Goal: Transaction & Acquisition: Purchase product/service

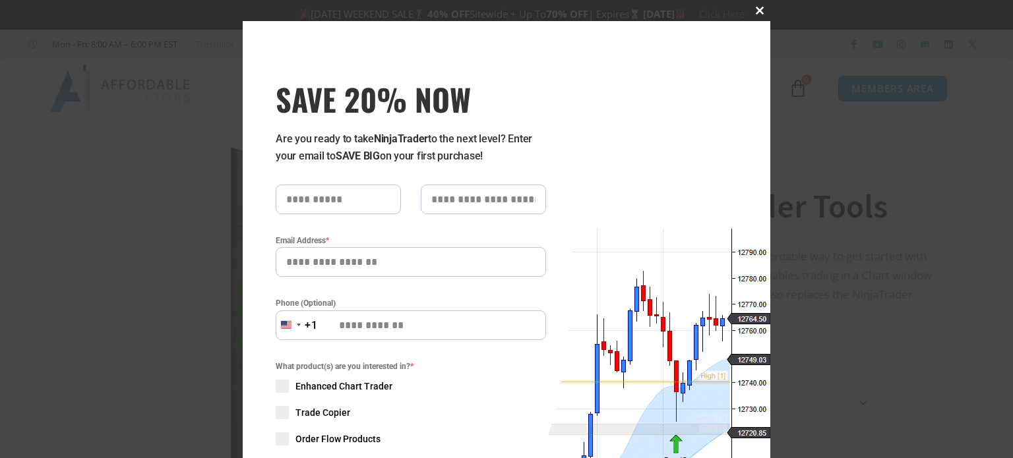
click at [749, 9] on span at bounding box center [759, 11] width 21 height 8
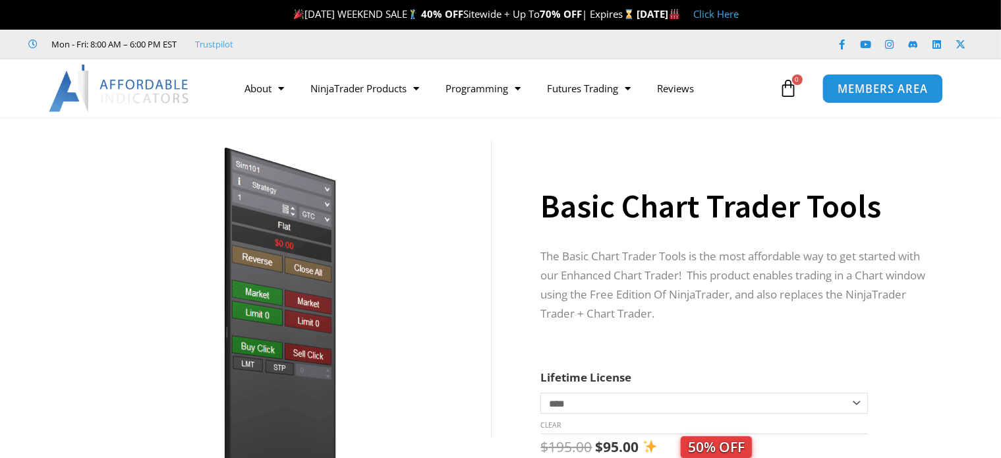
click at [870, 83] on span "MEMBERS AREA" at bounding box center [883, 88] width 90 height 11
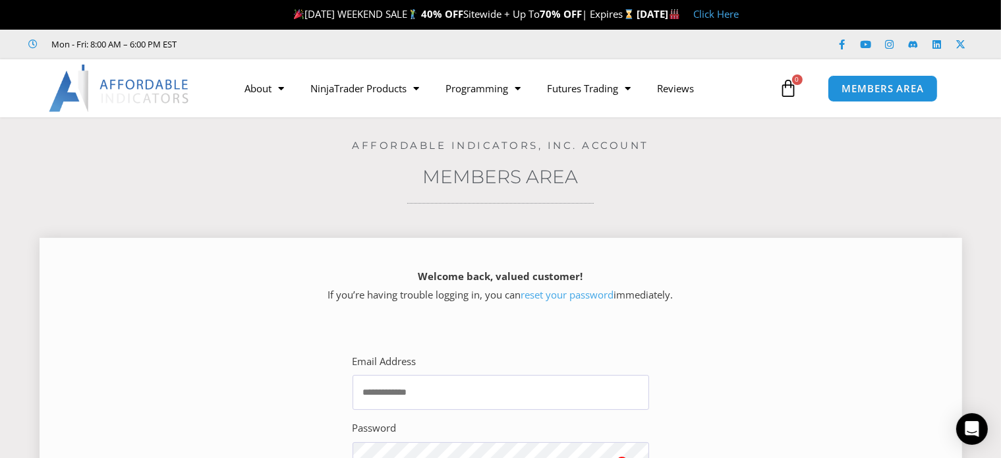
scroll to position [66, 0]
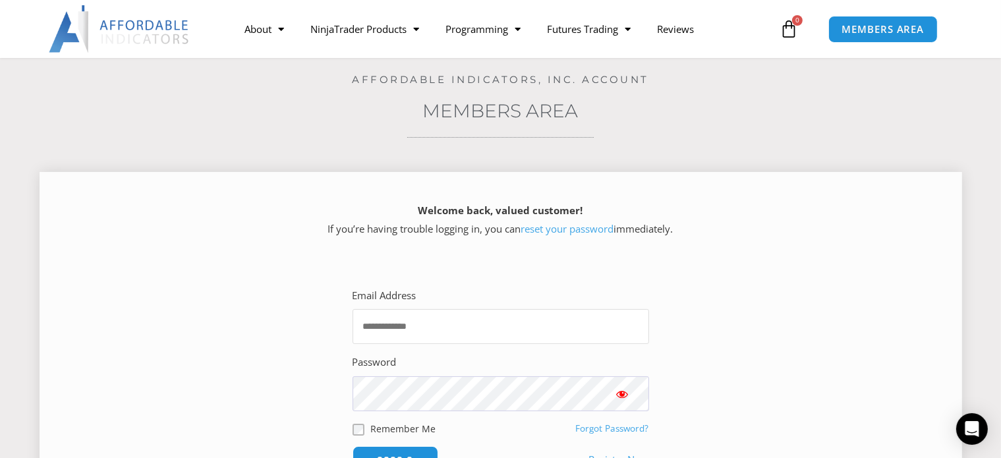
click at [375, 321] on input "Email Address" at bounding box center [501, 326] width 297 height 35
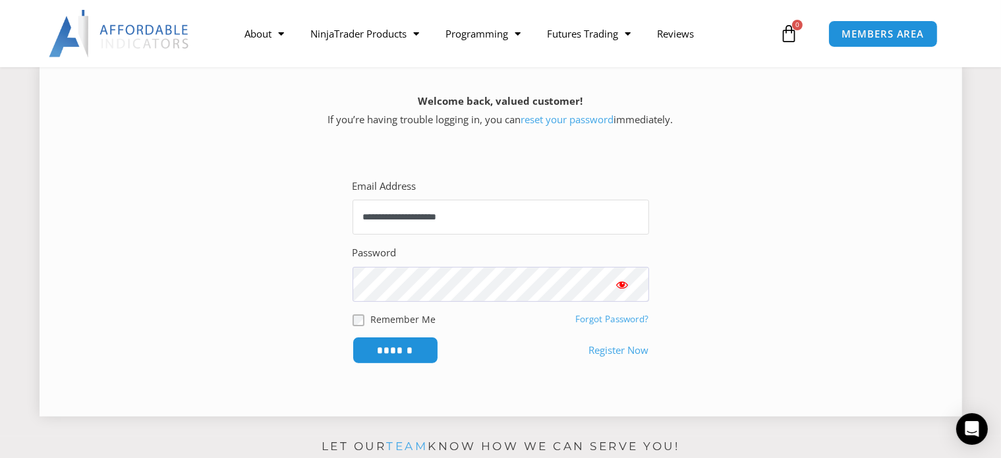
scroll to position [198, 0]
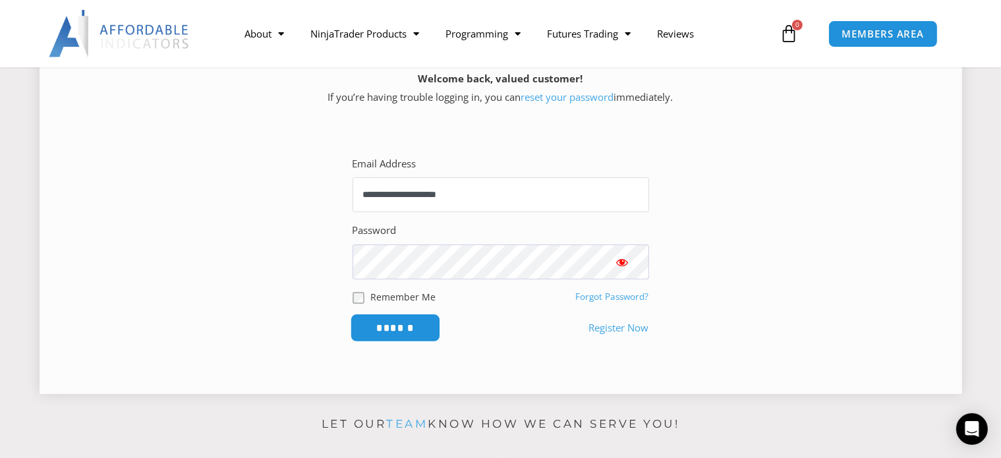
type input "**********"
click at [369, 326] on input "******" at bounding box center [395, 328] width 90 height 28
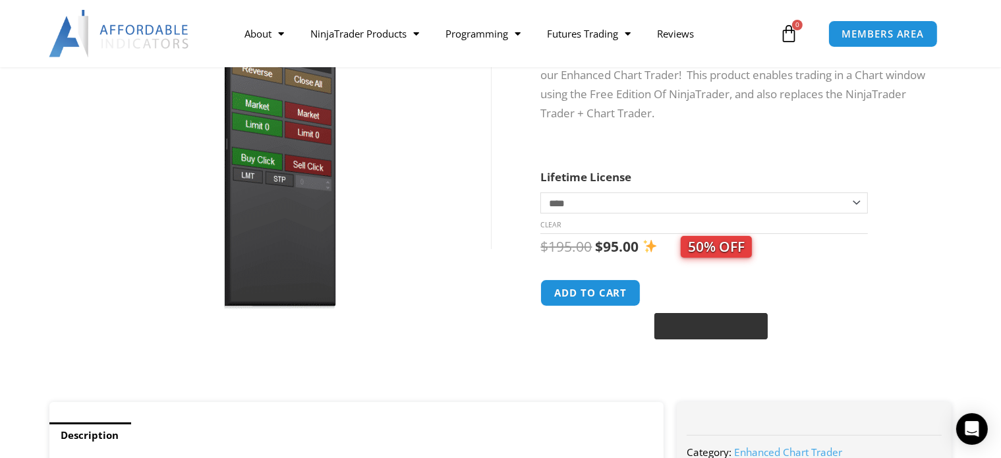
click at [664, 332] on div "@import url(//fonts.googleapis.com/css?family=Google+Sans_old:500) ••••••" at bounding box center [711, 326] width 113 height 26
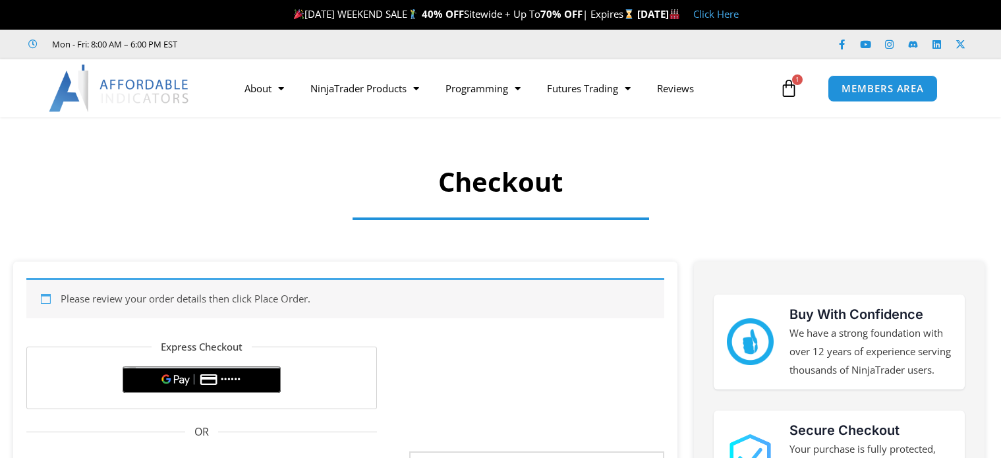
select select "**"
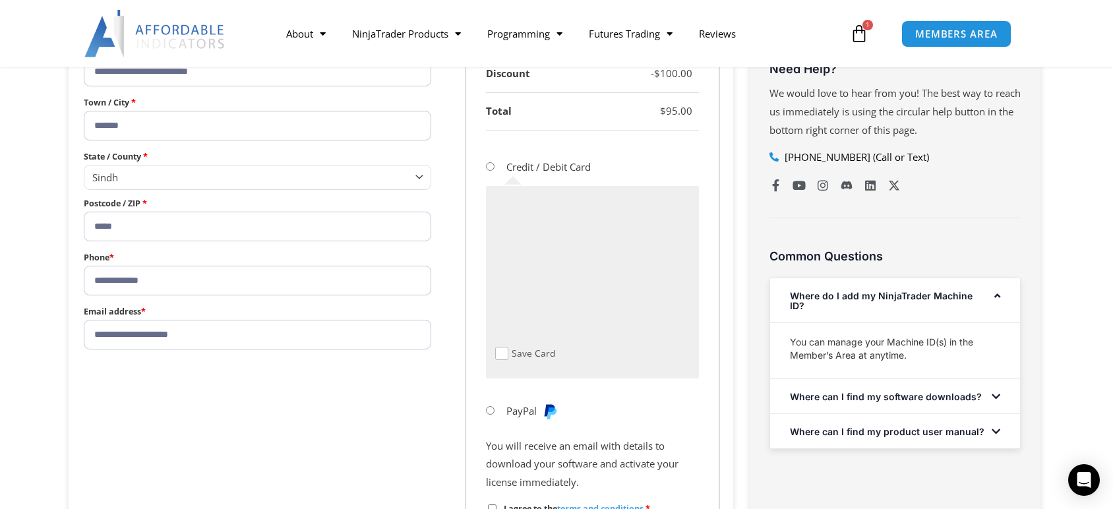
scroll to position [674, 0]
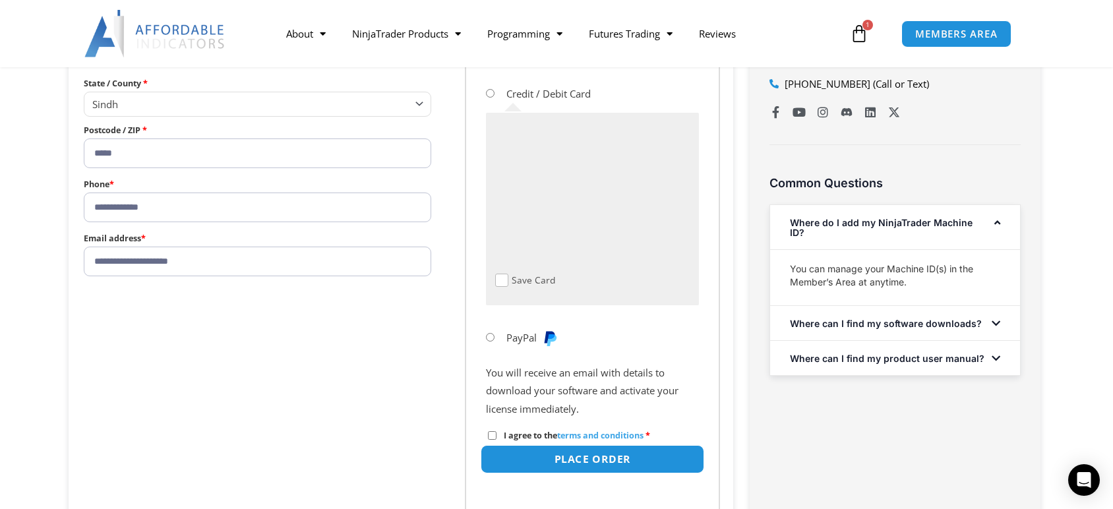
click at [517, 458] on button "Place order" at bounding box center [592, 459] width 223 height 28
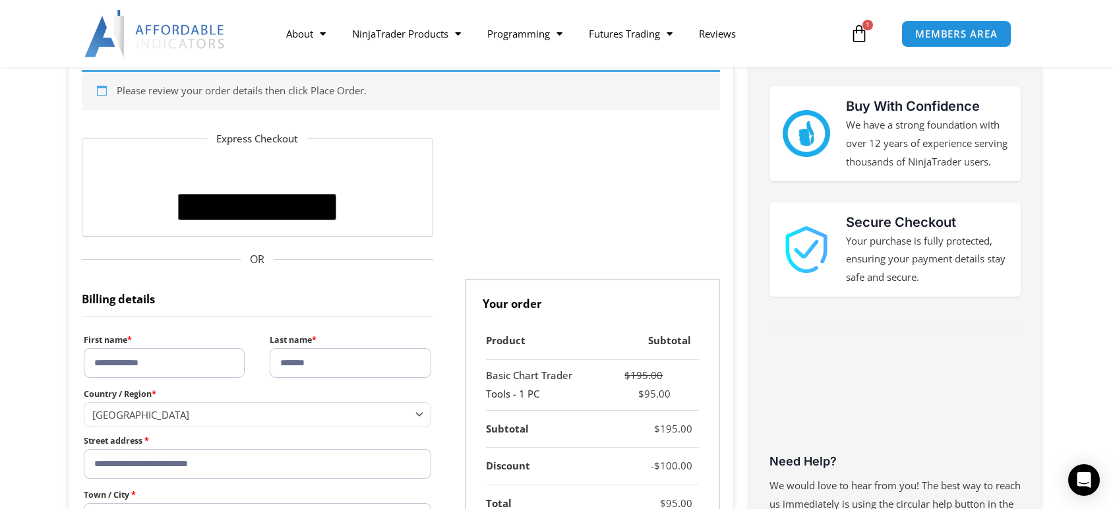
scroll to position [206, 0]
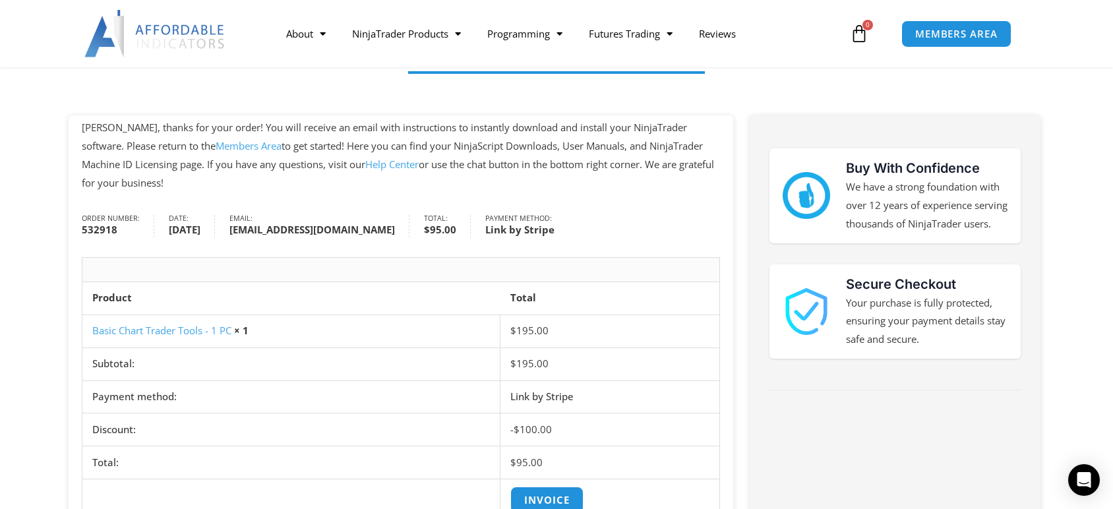
scroll to position [220, 0]
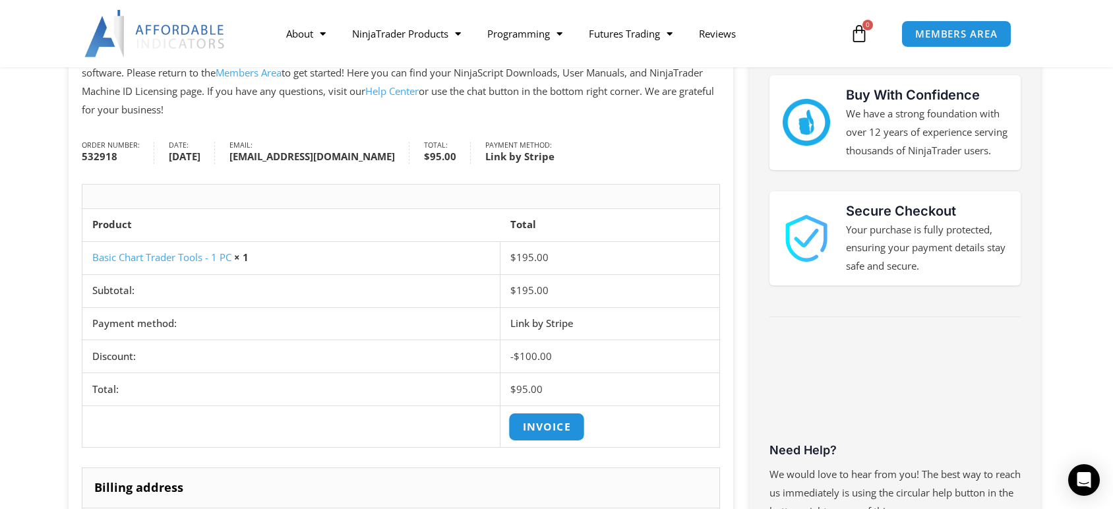
click at [545, 426] on link "Invoice" at bounding box center [547, 427] width 76 height 28
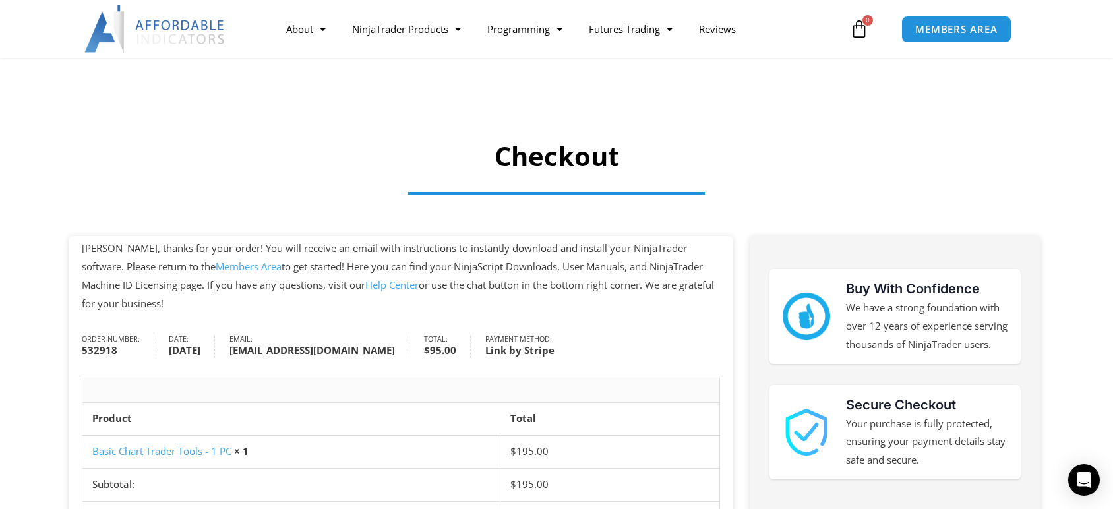
scroll to position [0, 0]
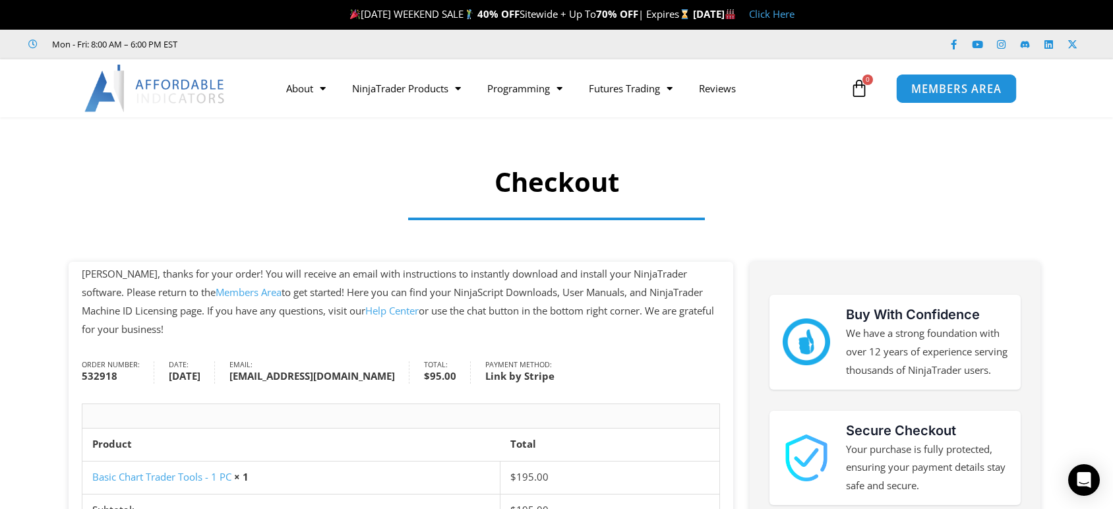
click at [911, 86] on span "MEMBERS AREA" at bounding box center [956, 88] width 90 height 11
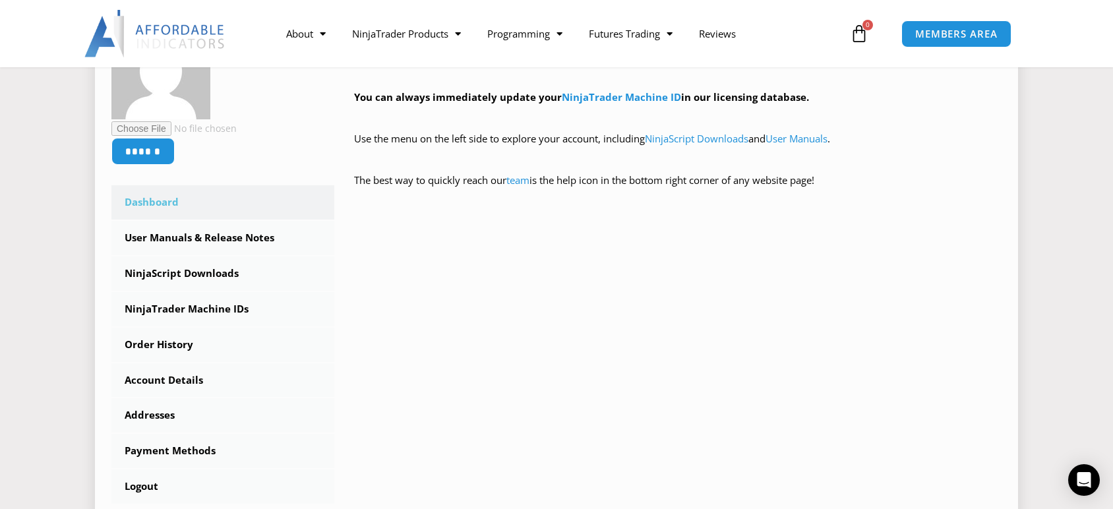
scroll to position [293, 0]
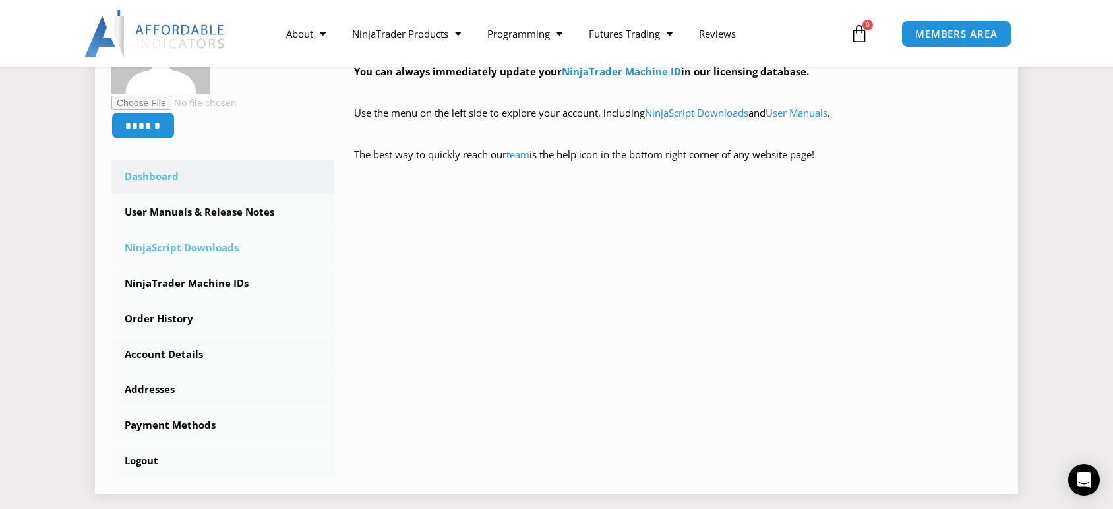
click at [196, 253] on link "NinjaScript Downloads" at bounding box center [222, 248] width 223 height 34
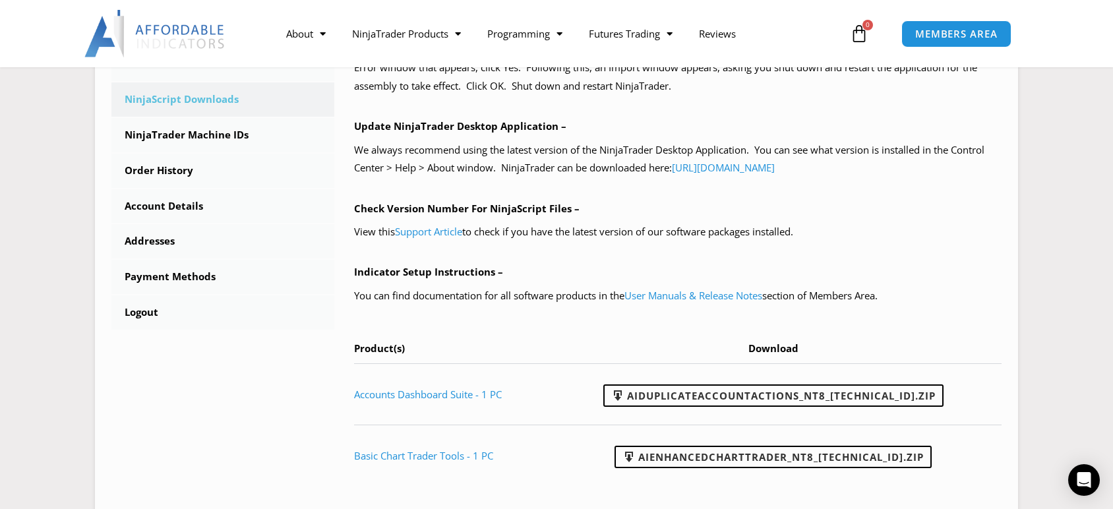
scroll to position [512, 0]
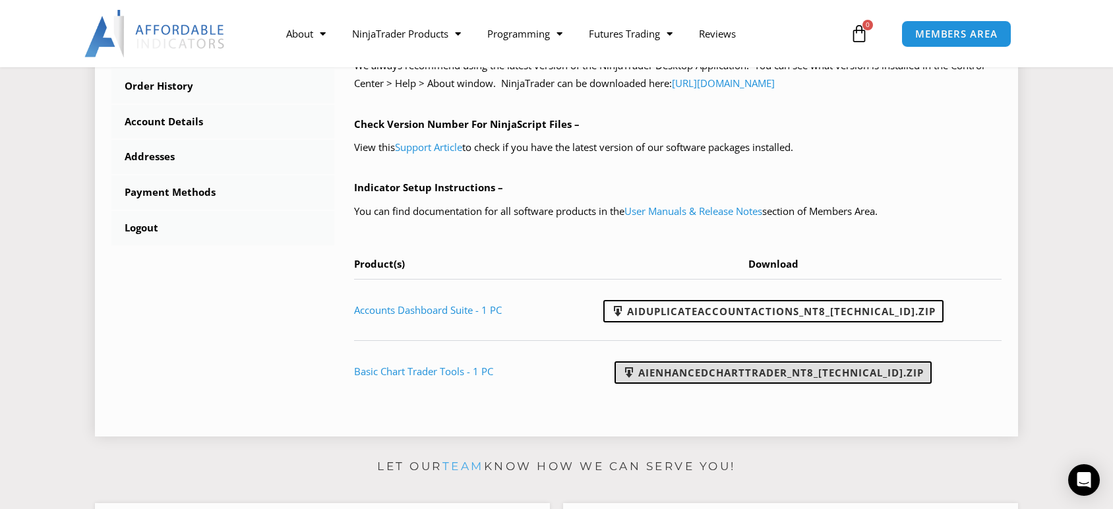
click at [733, 380] on link "AIEnhancedChartTrader_NT8_25.1.31.1.zip" at bounding box center [772, 372] width 317 height 22
click at [439, 371] on link "Basic Chart Trader Tools - 1 PC" at bounding box center [423, 371] width 139 height 13
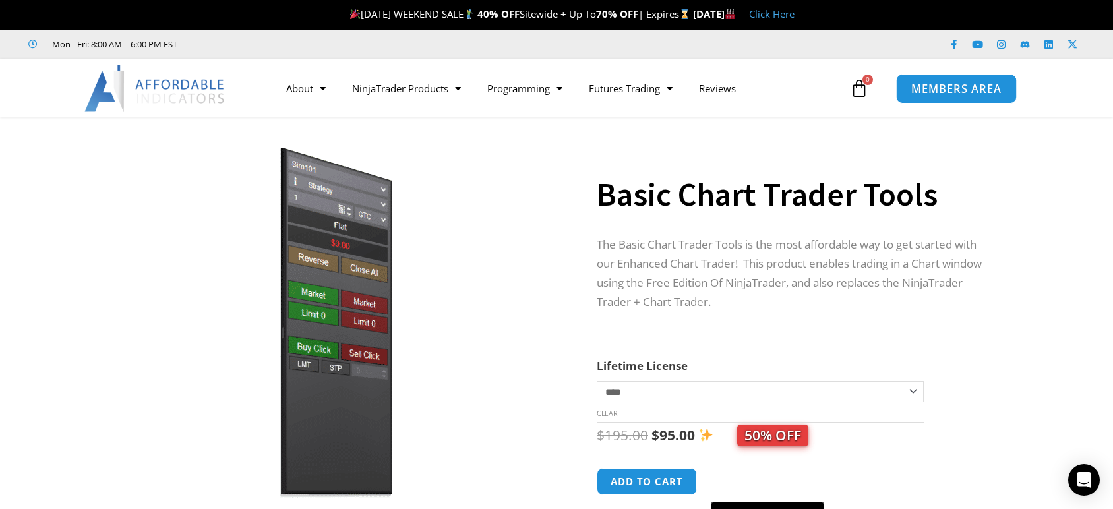
click at [922, 94] on span "MEMBERS AREA" at bounding box center [956, 88] width 90 height 11
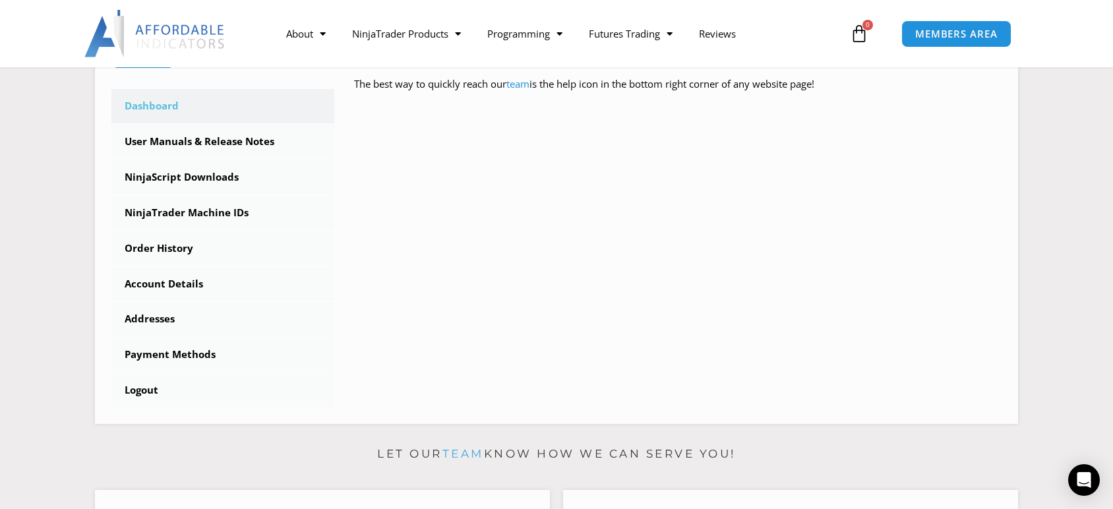
scroll to position [439, 0]
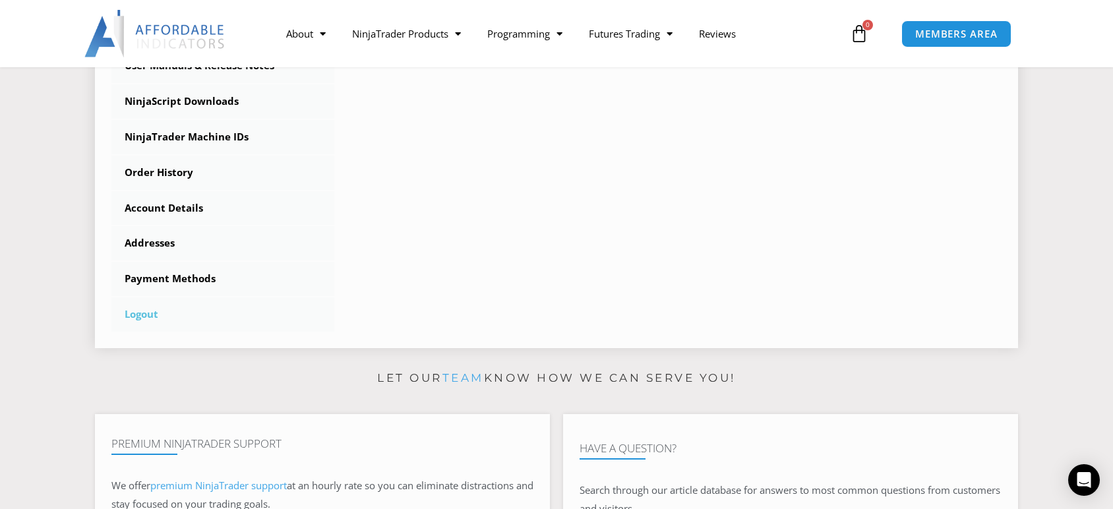
click at [144, 319] on link "Logout" at bounding box center [222, 314] width 223 height 34
